Goal: Task Accomplishment & Management: Use online tool/utility

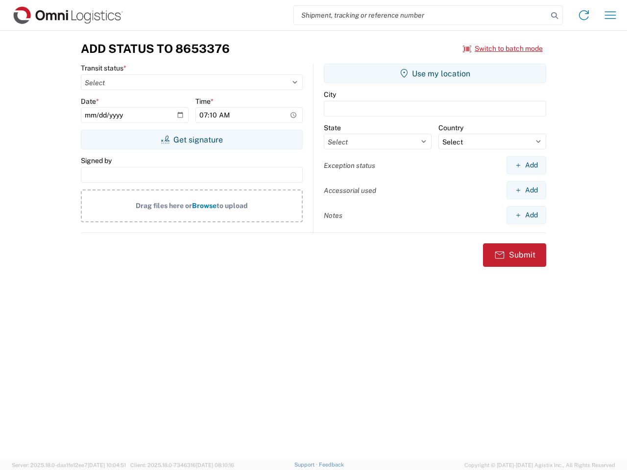
click at [421, 15] on input "search" at bounding box center [421, 15] width 254 height 19
click at [554, 16] on icon at bounding box center [554, 16] width 14 height 14
click at [584, 15] on icon at bounding box center [584, 15] width 16 height 16
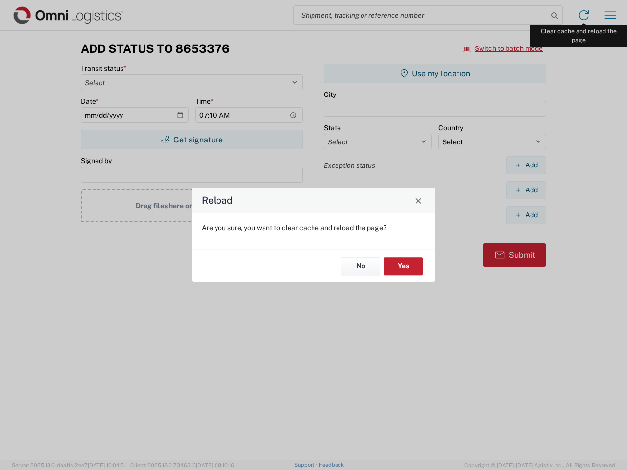
click at [610, 15] on div "Reload Are you sure, you want to clear cache and reload the page? No Yes" at bounding box center [313, 235] width 627 height 470
click at [503, 48] on div "Reload Are you sure, you want to clear cache and reload the page? No Yes" at bounding box center [313, 235] width 627 height 470
click at [191, 140] on div "Reload Are you sure, you want to clear cache and reload the page? No Yes" at bounding box center [313, 235] width 627 height 470
click at [435, 73] on div "Reload Are you sure, you want to clear cache and reload the page? No Yes" at bounding box center [313, 235] width 627 height 470
click at [526, 165] on div "Reload Are you sure, you want to clear cache and reload the page? No Yes" at bounding box center [313, 235] width 627 height 470
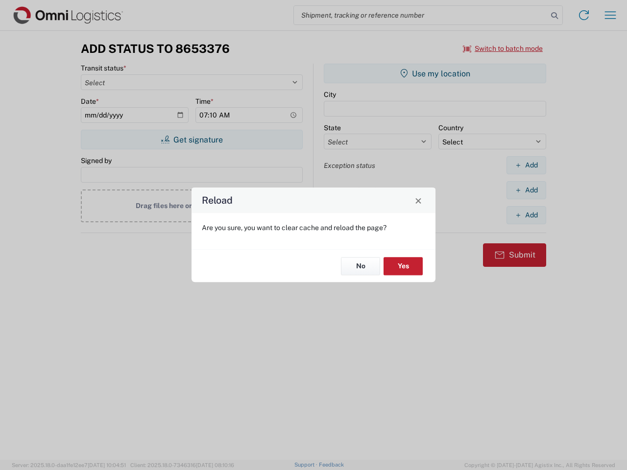
click at [526, 190] on div "Reload Are you sure, you want to clear cache and reload the page? No Yes" at bounding box center [313, 235] width 627 height 470
click at [526, 215] on div "Reload Are you sure, you want to clear cache and reload the page? No Yes" at bounding box center [313, 235] width 627 height 470
